Goal: Information Seeking & Learning: Learn about a topic

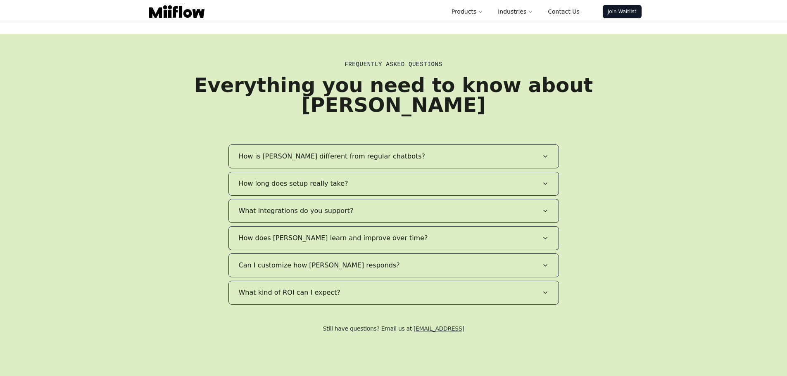
scroll to position [1486, 0]
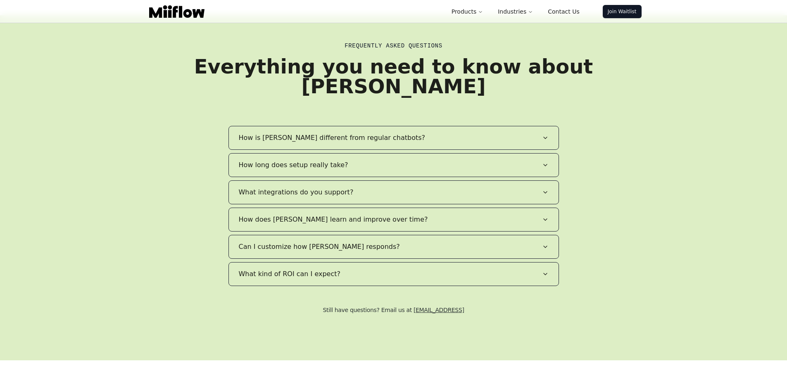
click at [543, 135] on icon "button" at bounding box center [545, 138] width 7 height 7
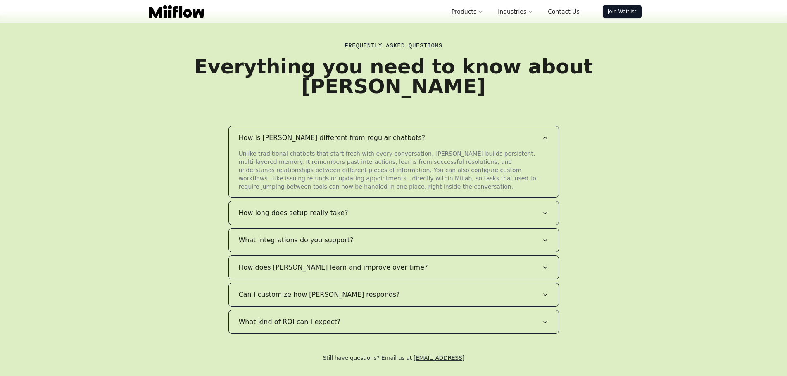
click at [542, 210] on icon "button" at bounding box center [545, 213] width 7 height 7
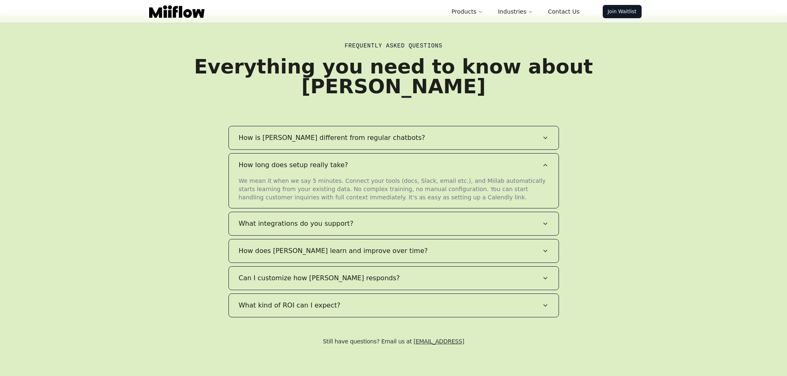
click at [545, 223] on icon "button" at bounding box center [544, 224] width 3 height 2
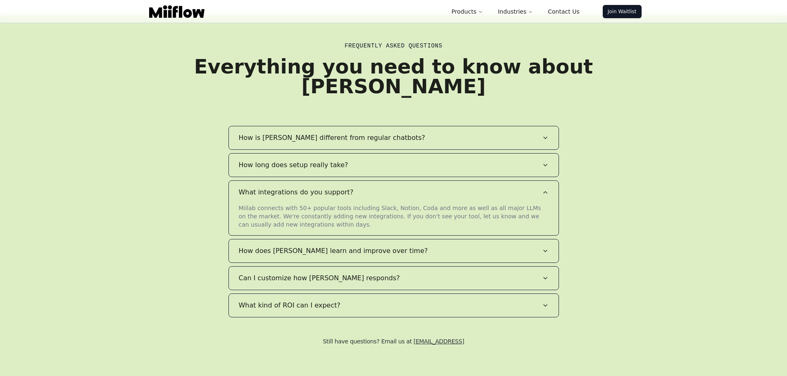
click at [547, 248] on icon "button" at bounding box center [545, 251] width 7 height 7
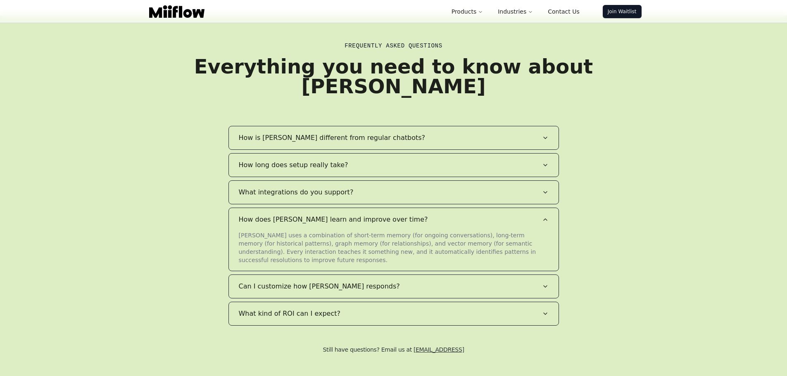
click at [542, 283] on icon "button" at bounding box center [545, 286] width 7 height 7
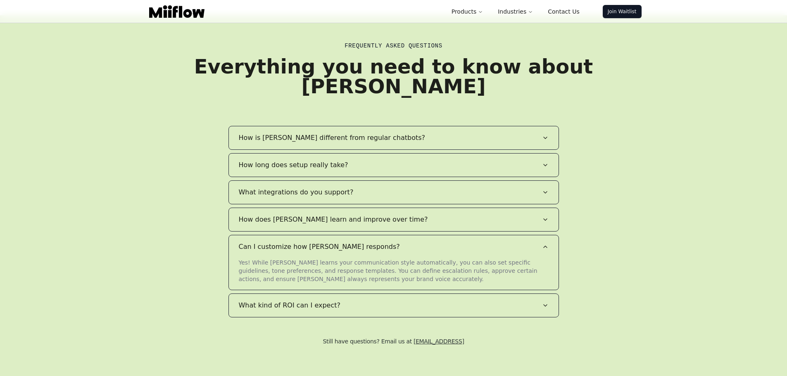
click at [543, 302] on icon "button" at bounding box center [545, 305] width 7 height 7
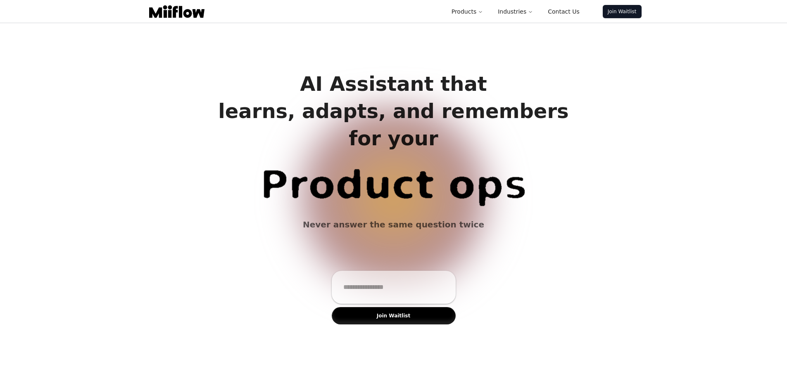
scroll to position [0, 0]
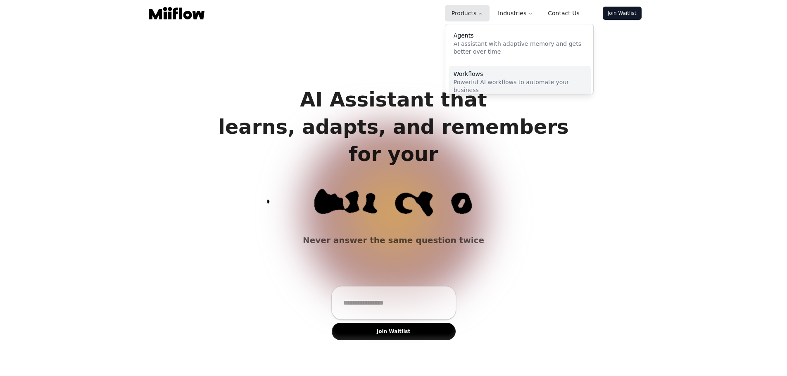
click at [489, 83] on p "Powerful AI workflows to automate your business" at bounding box center [519, 86] width 132 height 16
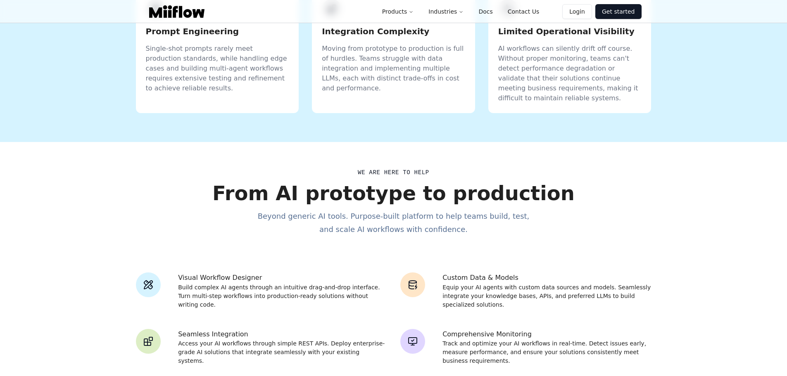
scroll to position [411, 0]
